Goal: Transaction & Acquisition: Purchase product/service

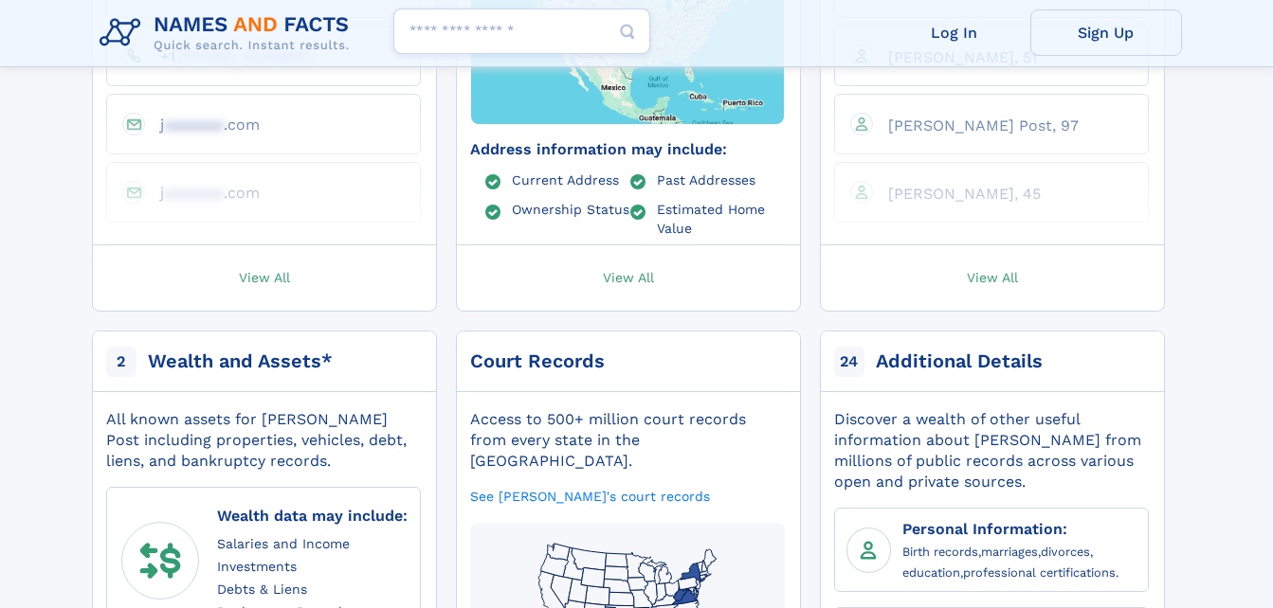
scroll to position [720, 0]
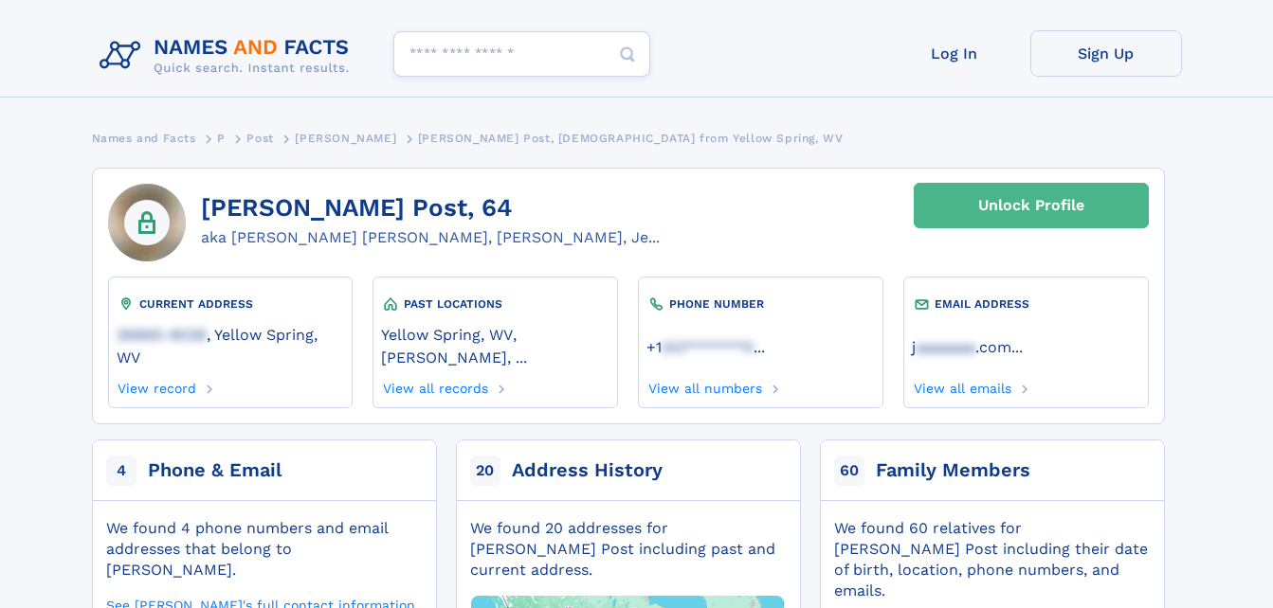
click at [1013, 208] on div "Unlock Profile" at bounding box center [1031, 206] width 106 height 44
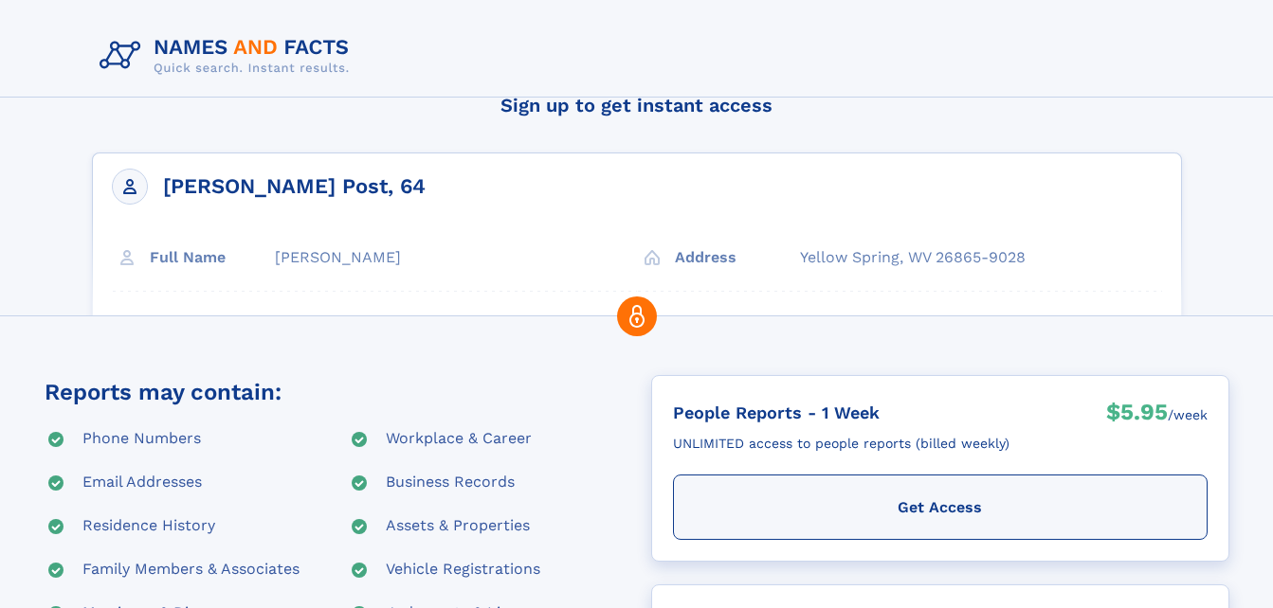
scroll to position [38, 0]
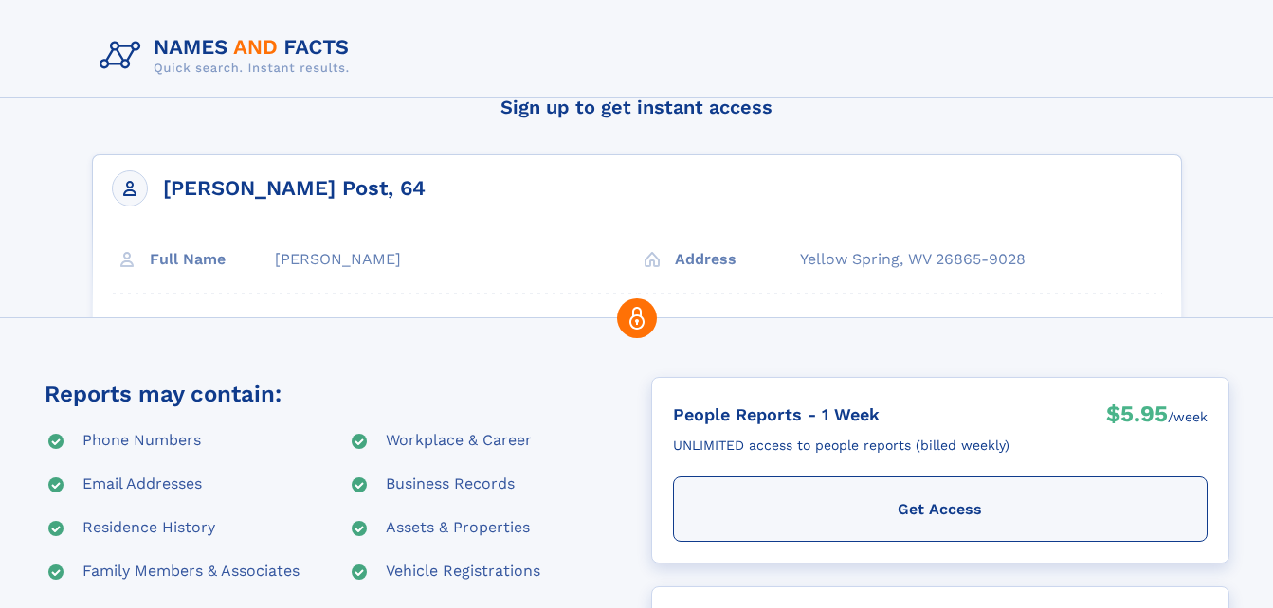
click at [489, 255] on div "Jennifer L Post, 64 Full Name Jennifer L Post Address" at bounding box center [637, 289] width 1090 height 271
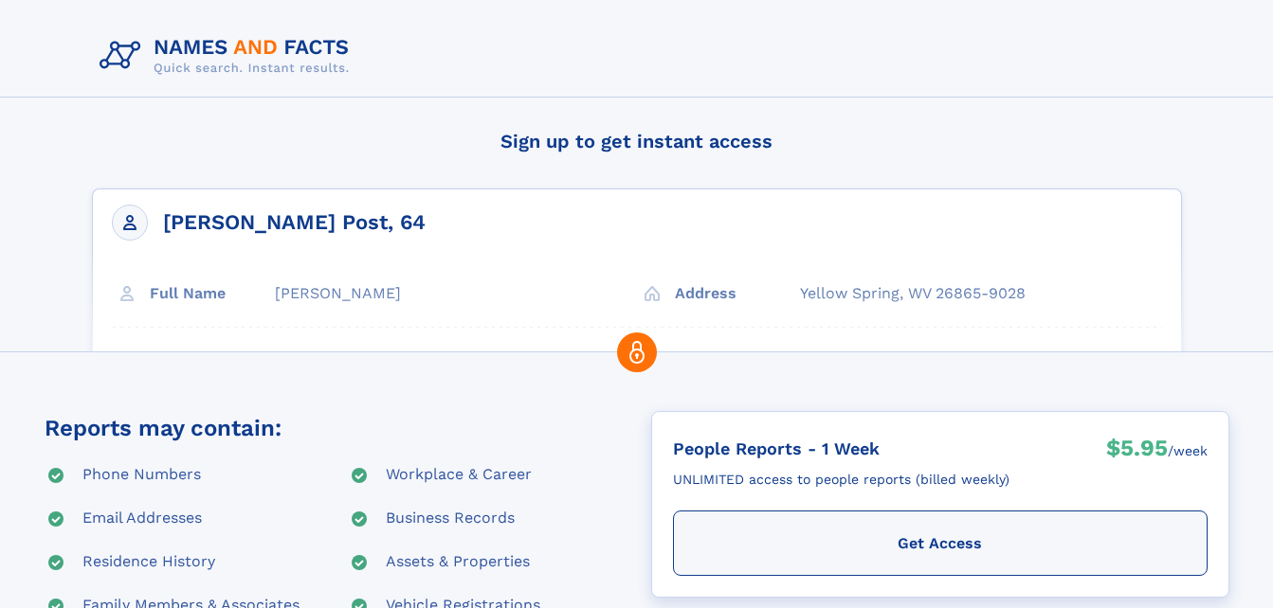
scroll to position [0, 0]
